Goal: Register for event/course

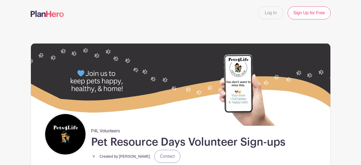
scroll to position [312, 0]
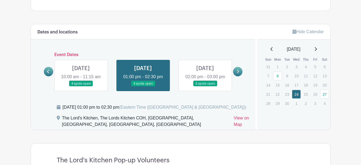
click at [205, 86] on link at bounding box center [205, 86] width 0 height 0
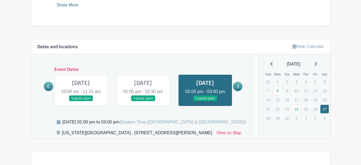
scroll to position [285, 0]
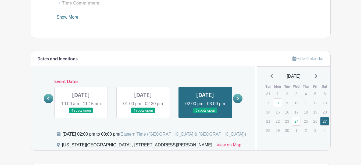
click at [241, 101] on link at bounding box center [237, 98] width 9 height 9
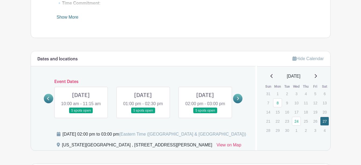
click at [44, 101] on link at bounding box center [48, 98] width 9 height 9
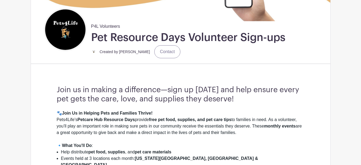
scroll to position [70, 0]
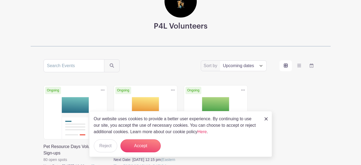
scroll to position [54, 0]
click at [268, 121] on link at bounding box center [266, 118] width 3 height 6
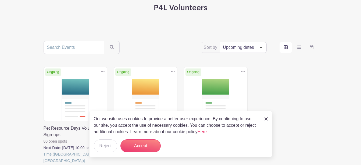
scroll to position [81, 0]
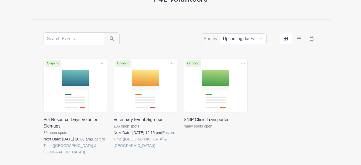
click at [184, 129] on link at bounding box center [184, 129] width 0 height 0
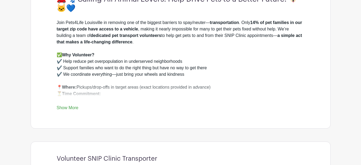
scroll to position [161, 0]
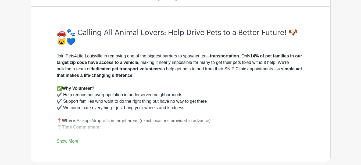
click at [70, 144] on link "Show More" at bounding box center [68, 142] width 22 height 7
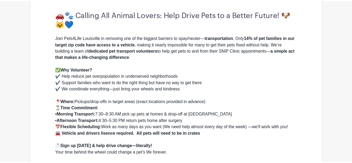
scroll to position [188, 0]
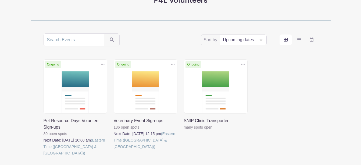
scroll to position [81, 0]
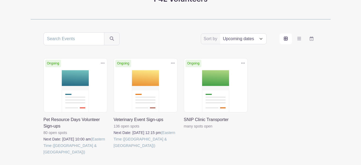
click at [114, 149] on link at bounding box center [114, 149] width 0 height 0
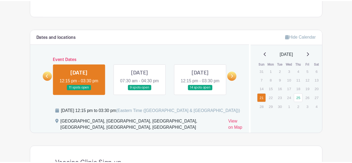
scroll to position [323, 0]
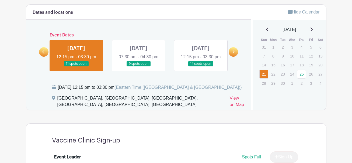
click at [138, 66] on link at bounding box center [138, 66] width 0 height 0
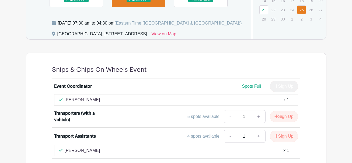
scroll to position [377, 0]
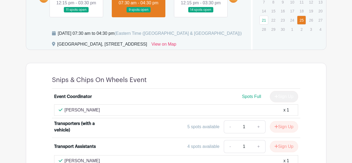
click at [34, 93] on div "Snips & Chips On Wheels Event Event Coordinator Spots Full Sign Up [PERSON_NAME…" at bounding box center [176, 122] width 300 height 119
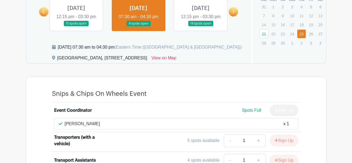
scroll to position [350, 0]
